Goal: Check status: Check status

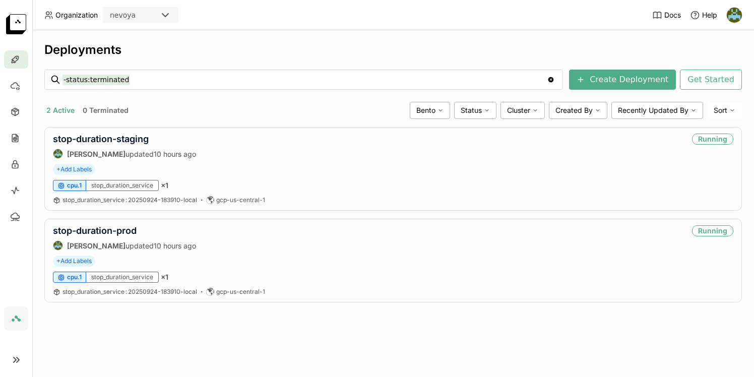
click at [284, 16] on header "Organization nevoya Docs Help" at bounding box center [377, 15] width 754 height 30
click at [164, 199] on span "stop_duration_service : 20250924-183910-local" at bounding box center [129, 200] width 135 height 8
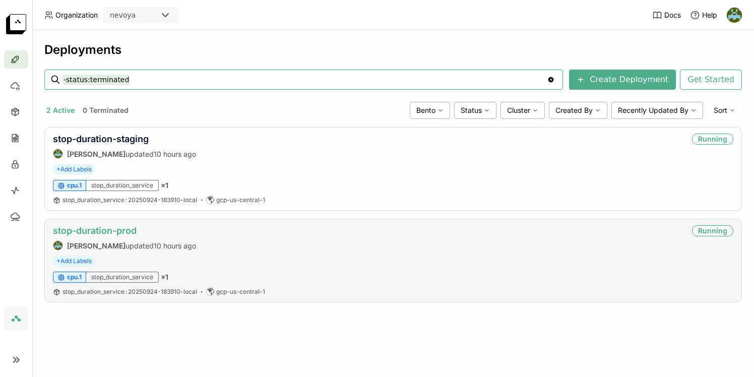
click at [122, 228] on link "stop-duration-prod" at bounding box center [95, 230] width 84 height 11
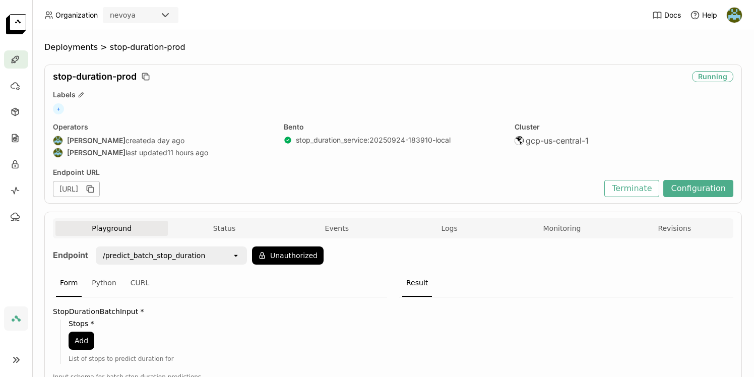
click at [420, 21] on header "Organization nevoya Docs Help" at bounding box center [377, 15] width 754 height 30
